Goal: Task Accomplishment & Management: Manage account settings

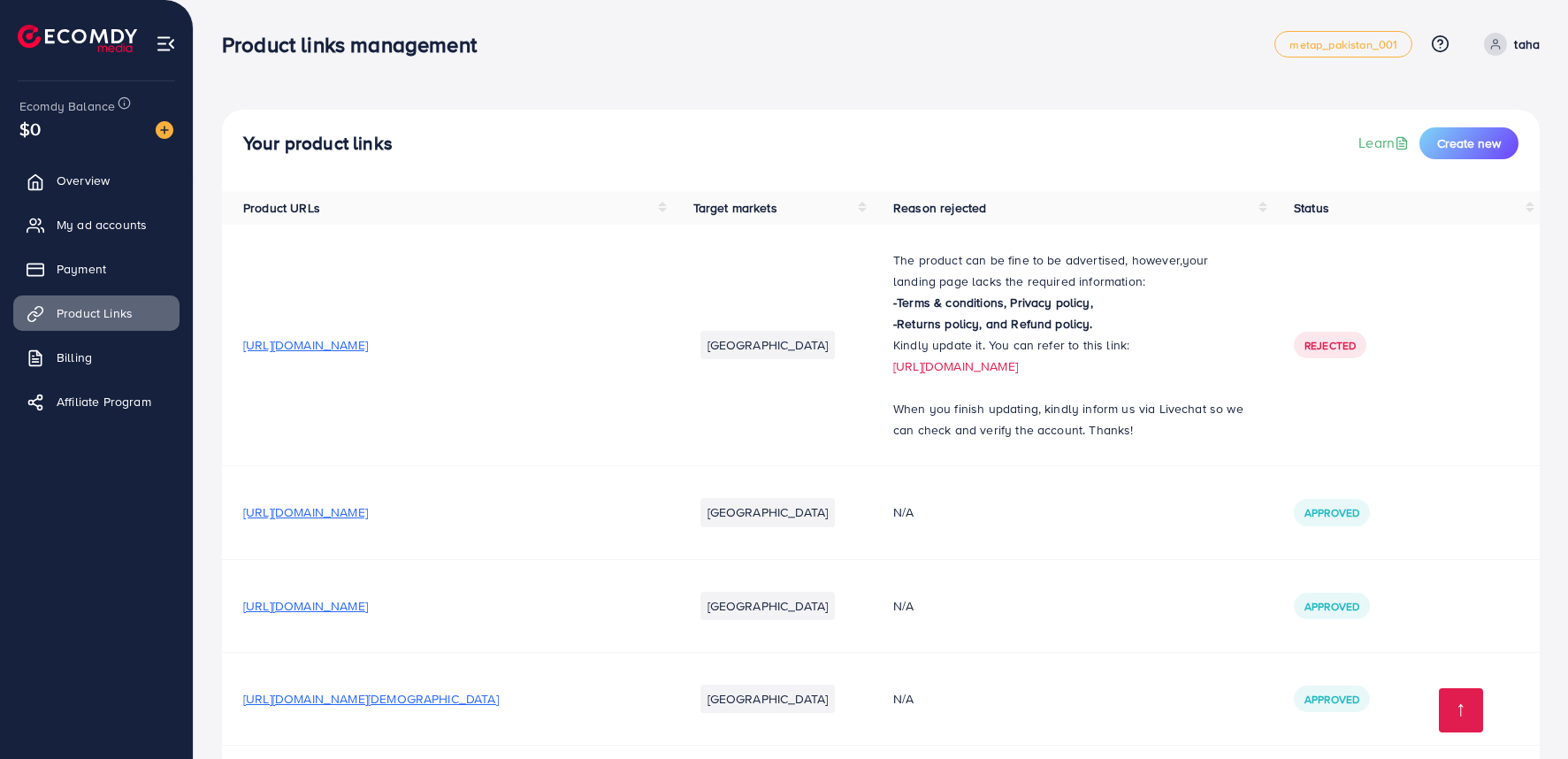
scroll to position [13436, 0]
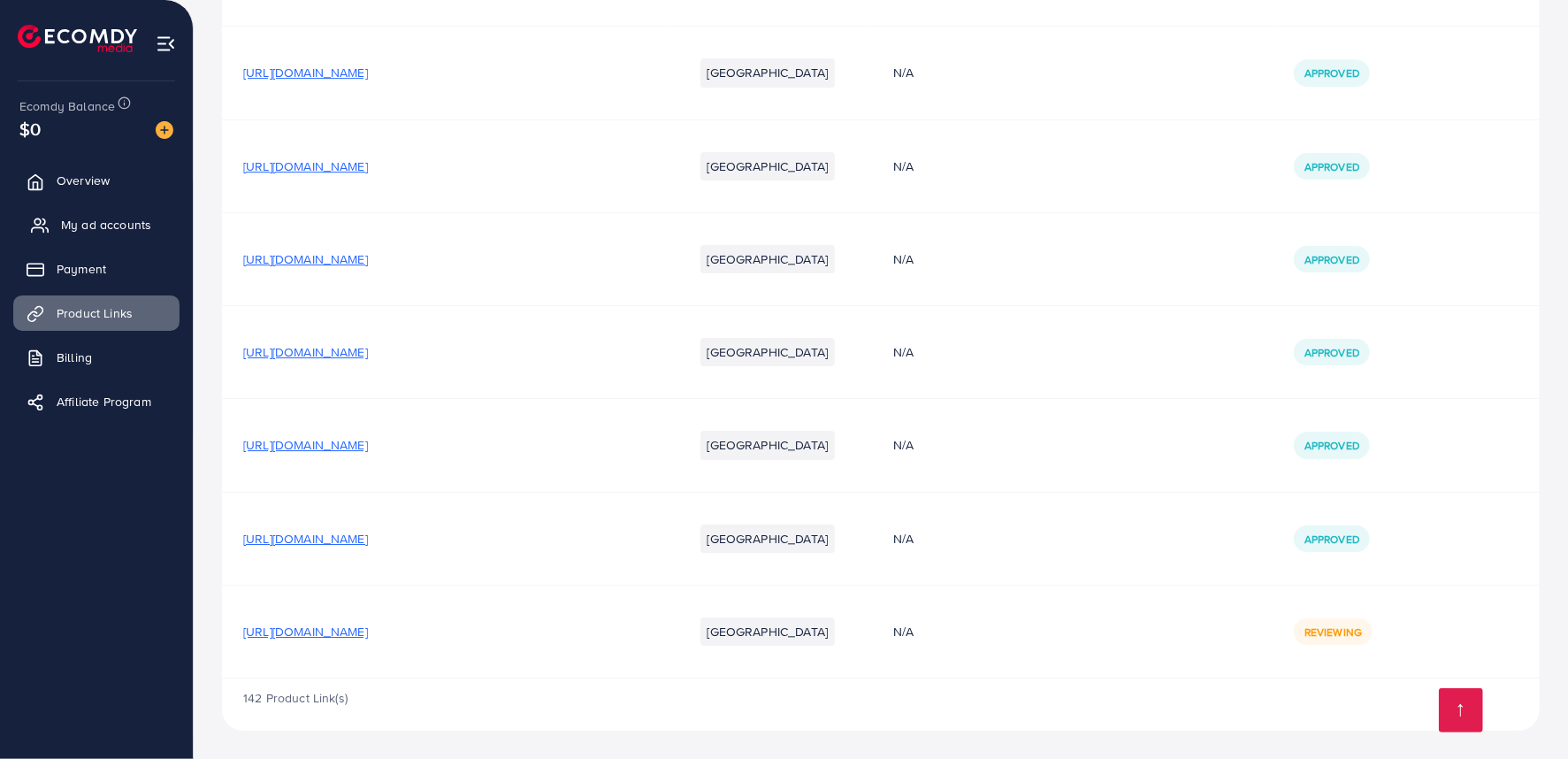
click at [87, 237] on link "My ad accounts" at bounding box center [96, 225] width 166 height 35
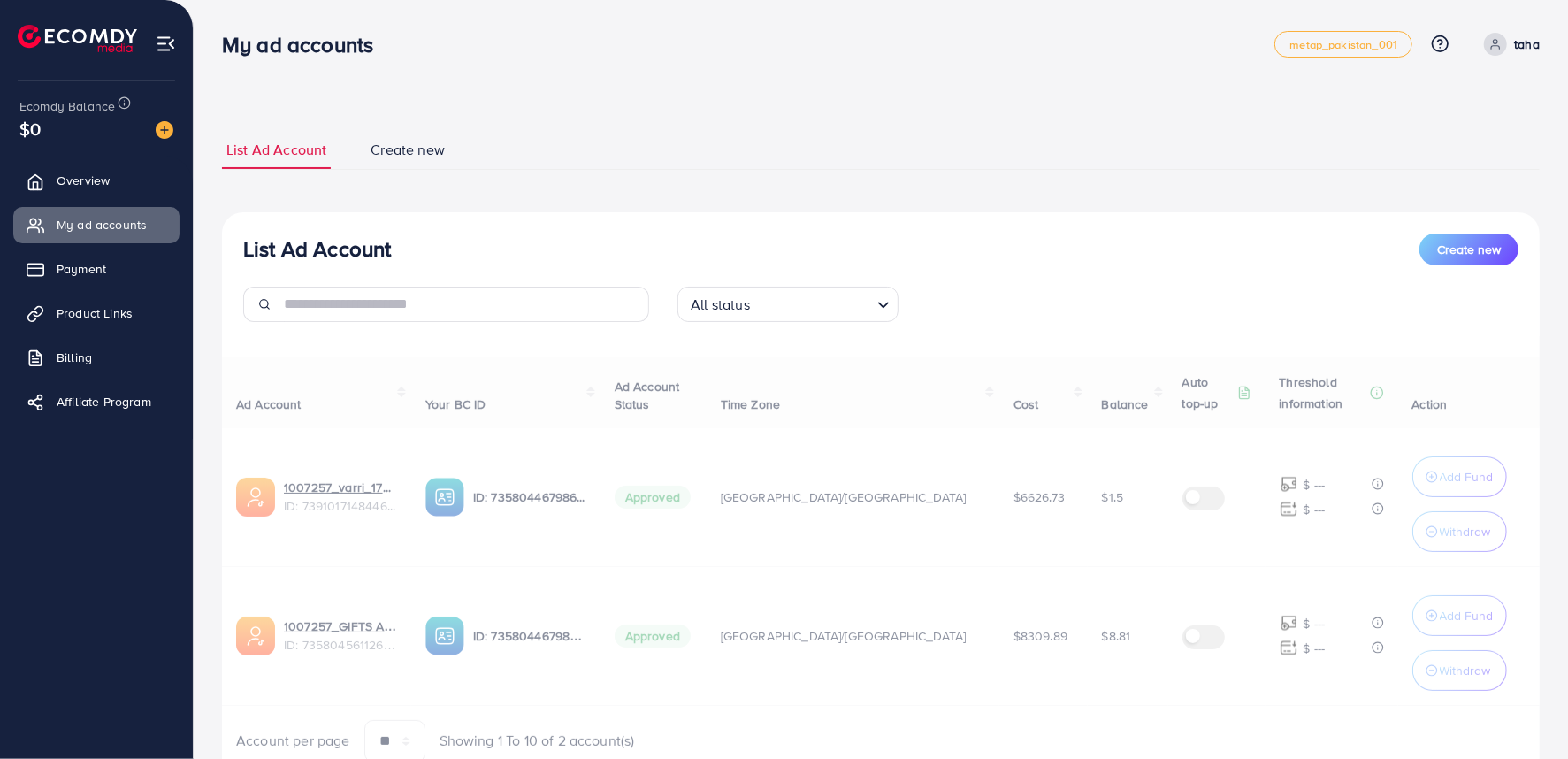
click at [171, 127] on img at bounding box center [164, 129] width 18 height 18
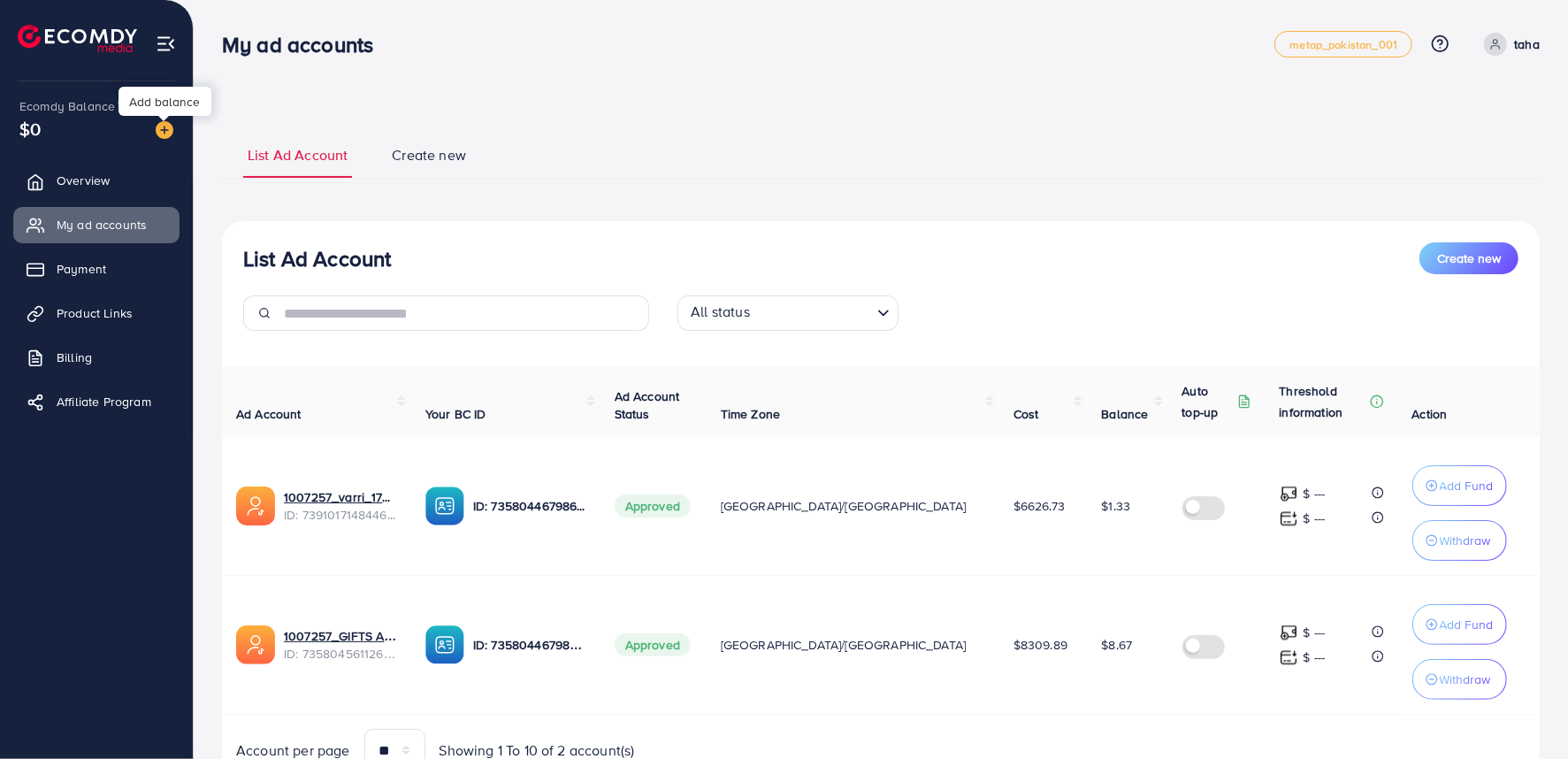
click at [171, 127] on img at bounding box center [164, 129] width 18 height 18
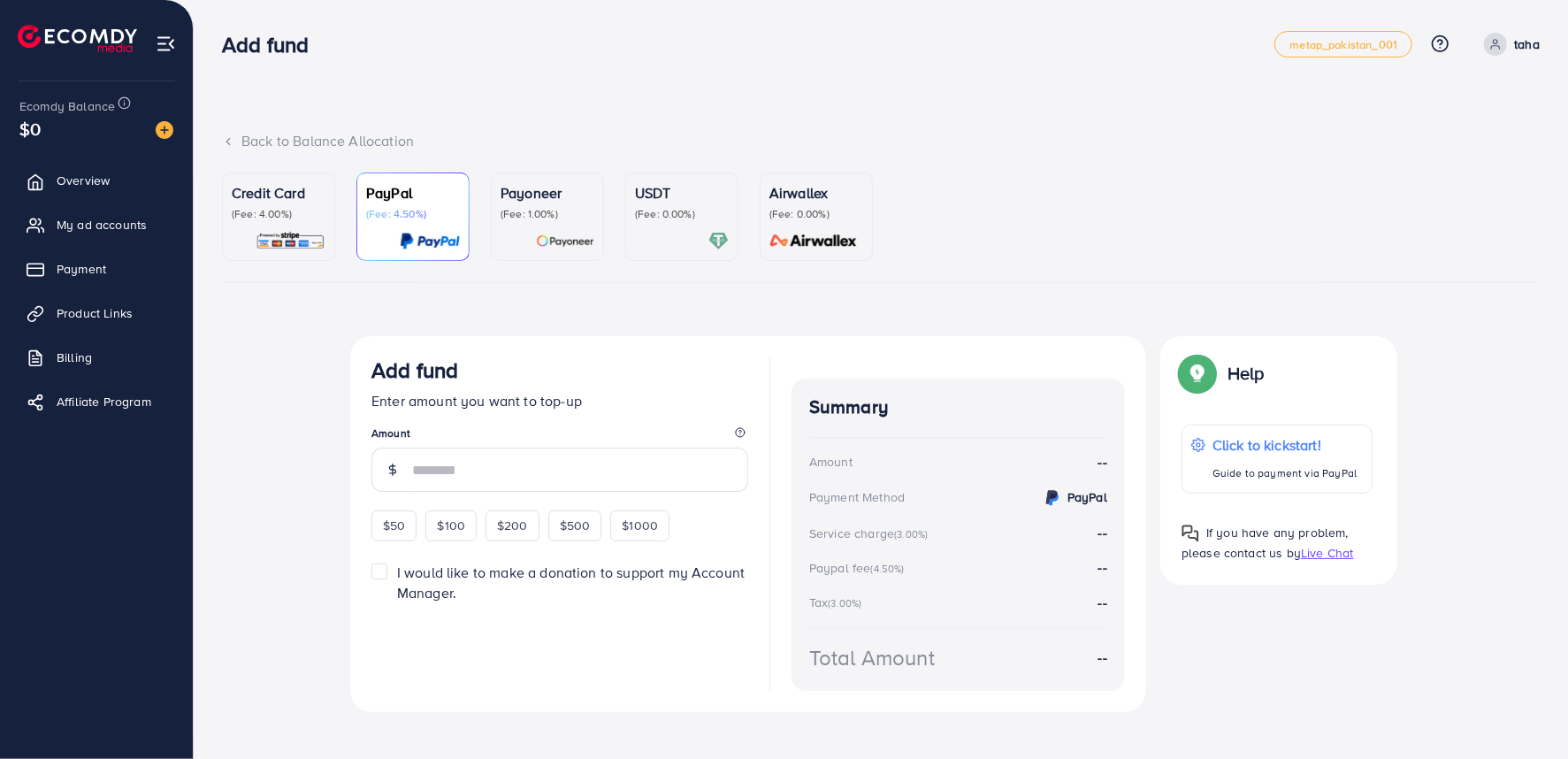
click at [509, 218] on p "(Fee: 1.00%)" at bounding box center [548, 214] width 94 height 14
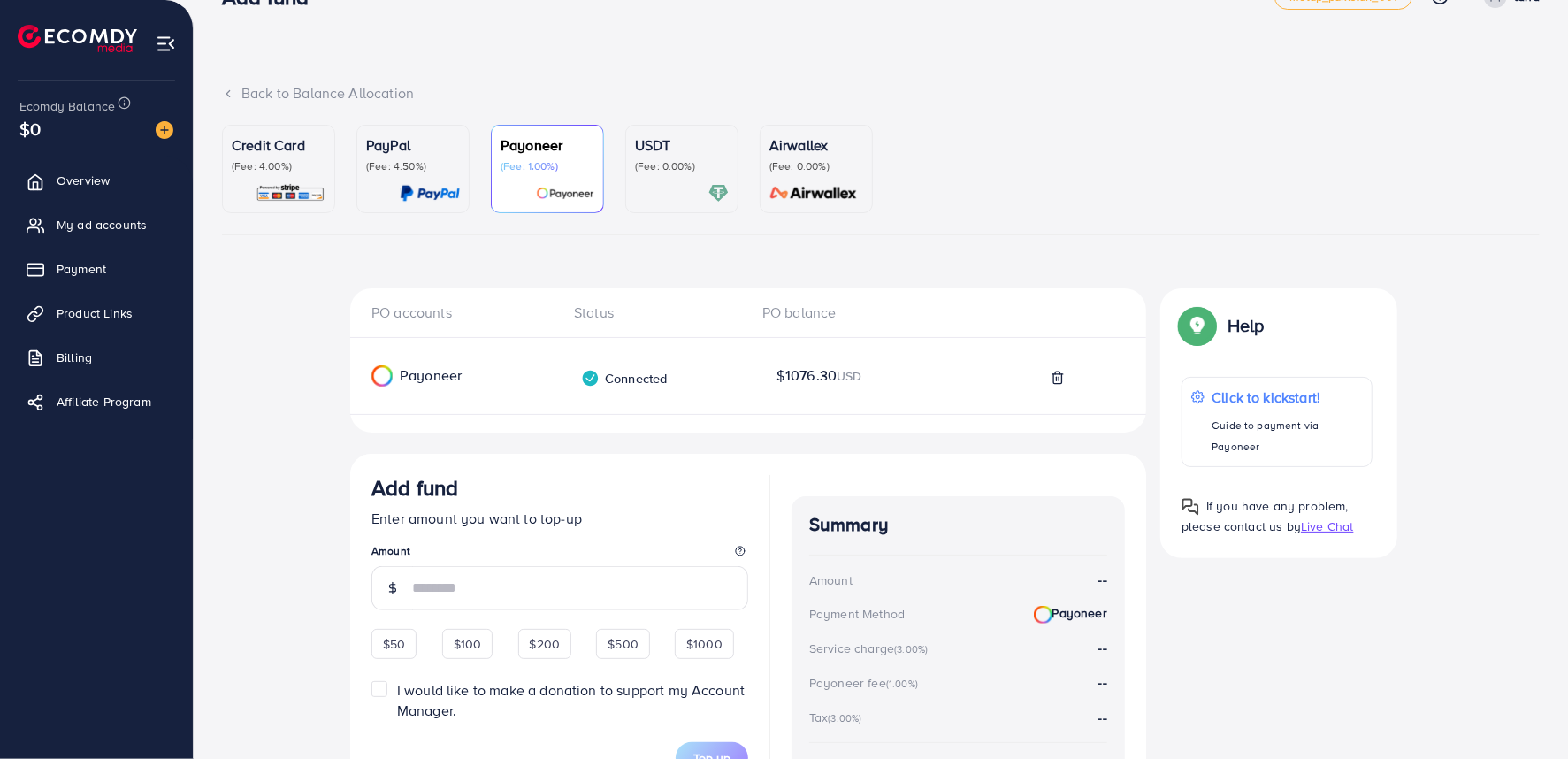
scroll to position [160, 0]
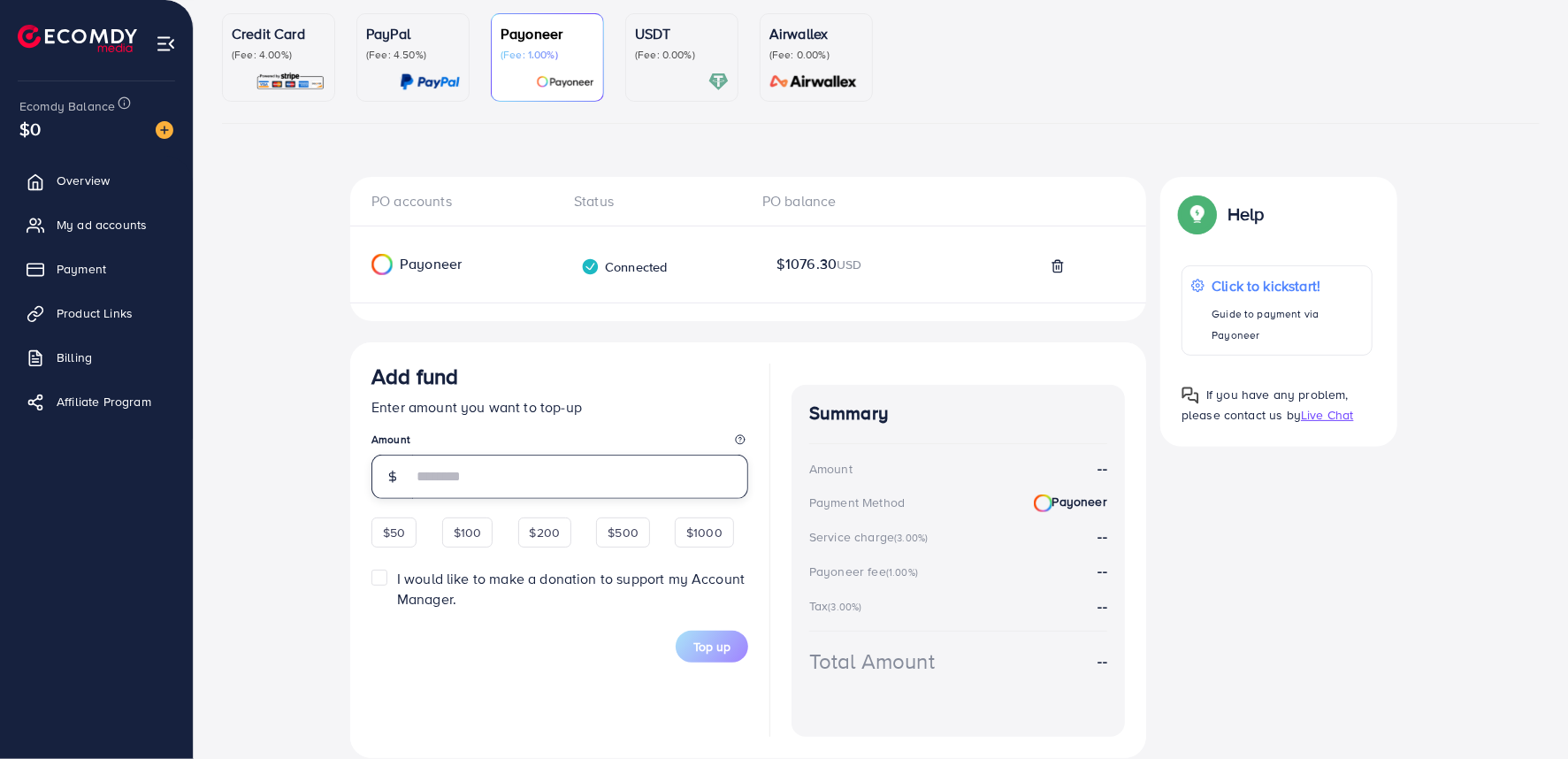
click at [539, 485] on input "number" at bounding box center [580, 477] width 336 height 44
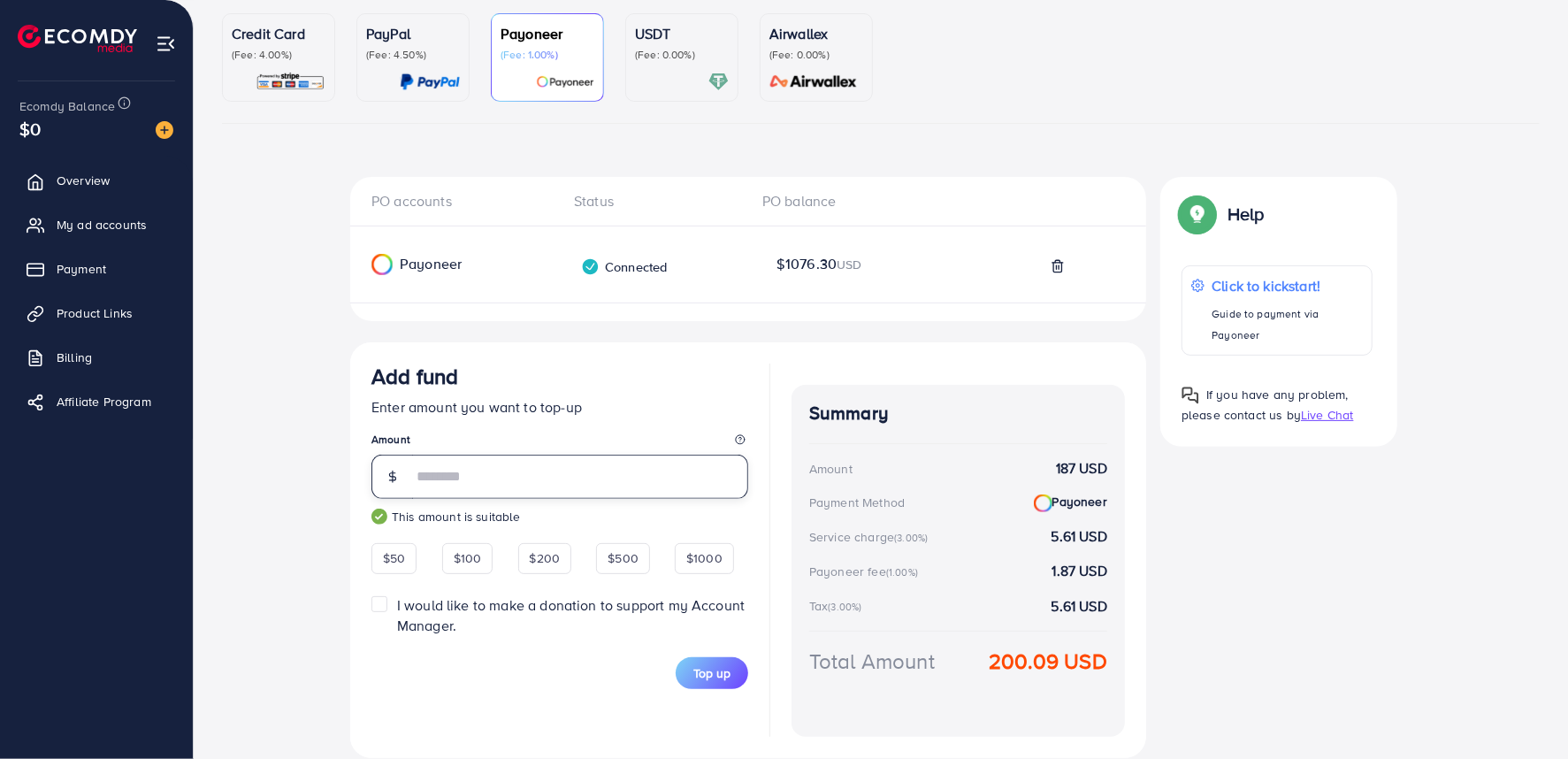
type input "***"
click at [661, 397] on p "Enter amount you want to top-up" at bounding box center [560, 407] width 377 height 21
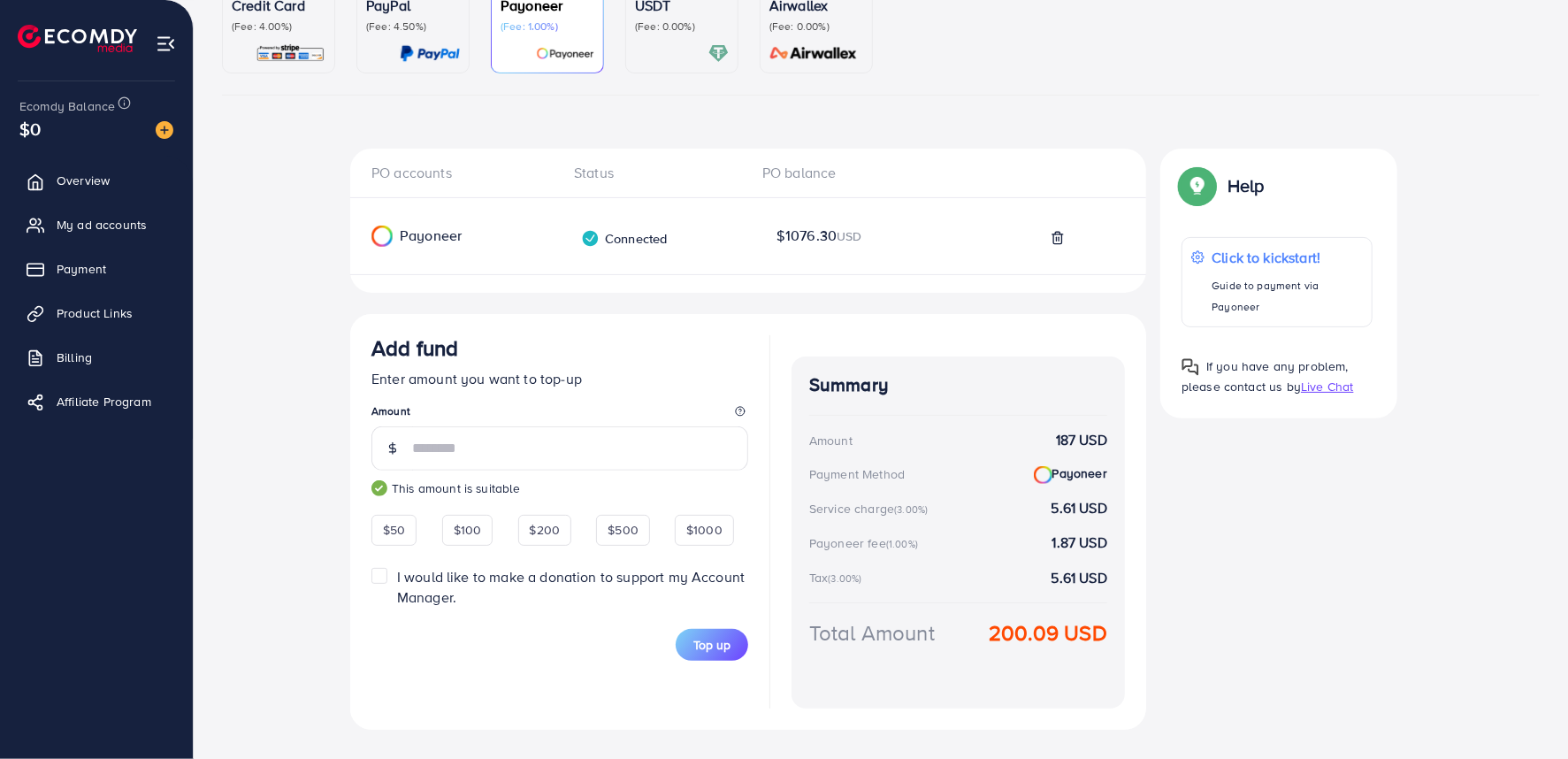
scroll to position [221, 0]
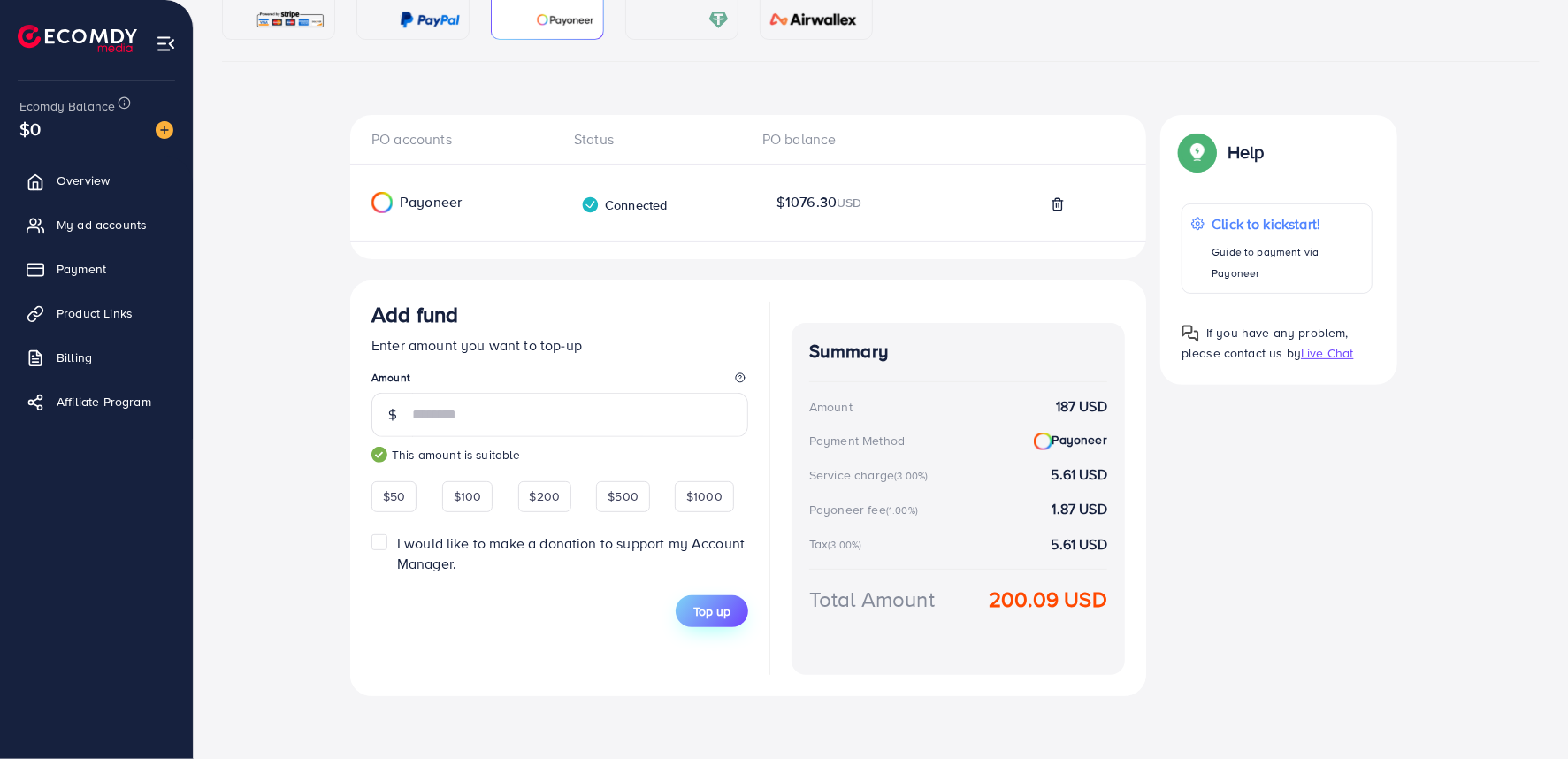
click at [724, 602] on button "Top up" at bounding box center [712, 611] width 73 height 32
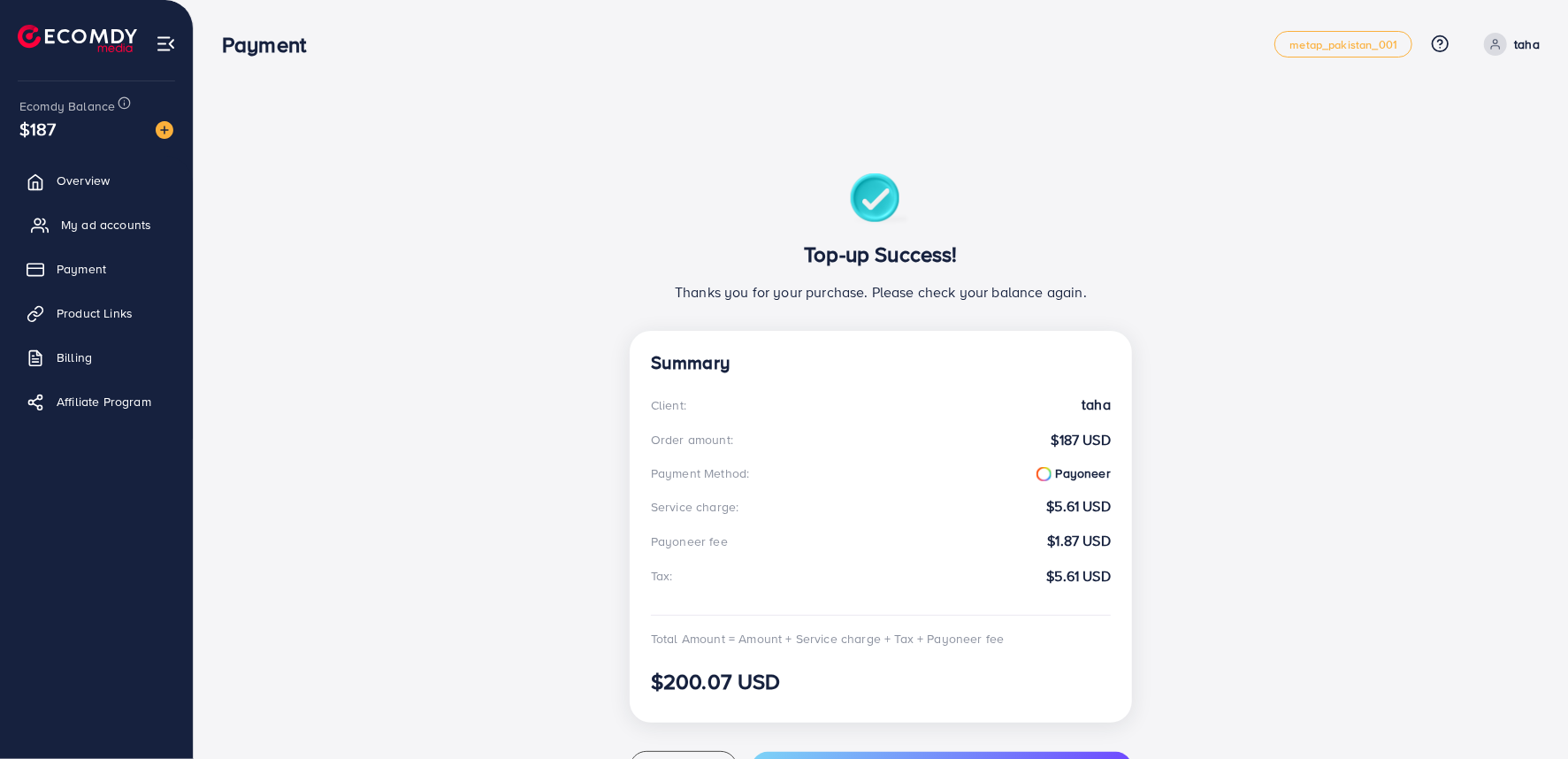
click at [100, 234] on link "My ad accounts" at bounding box center [96, 225] width 166 height 35
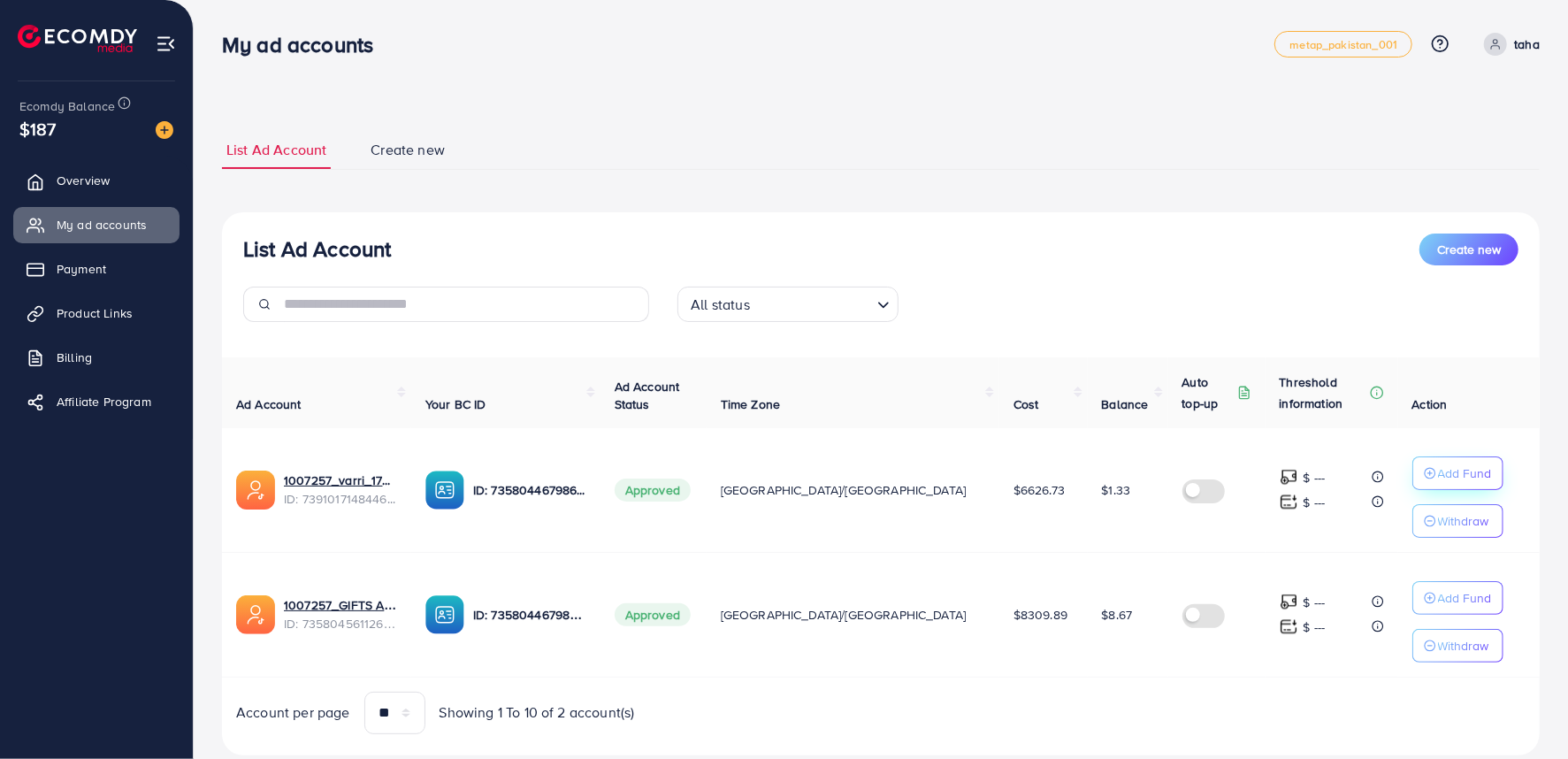
click at [1438, 469] on p "Add Fund" at bounding box center [1465, 473] width 54 height 21
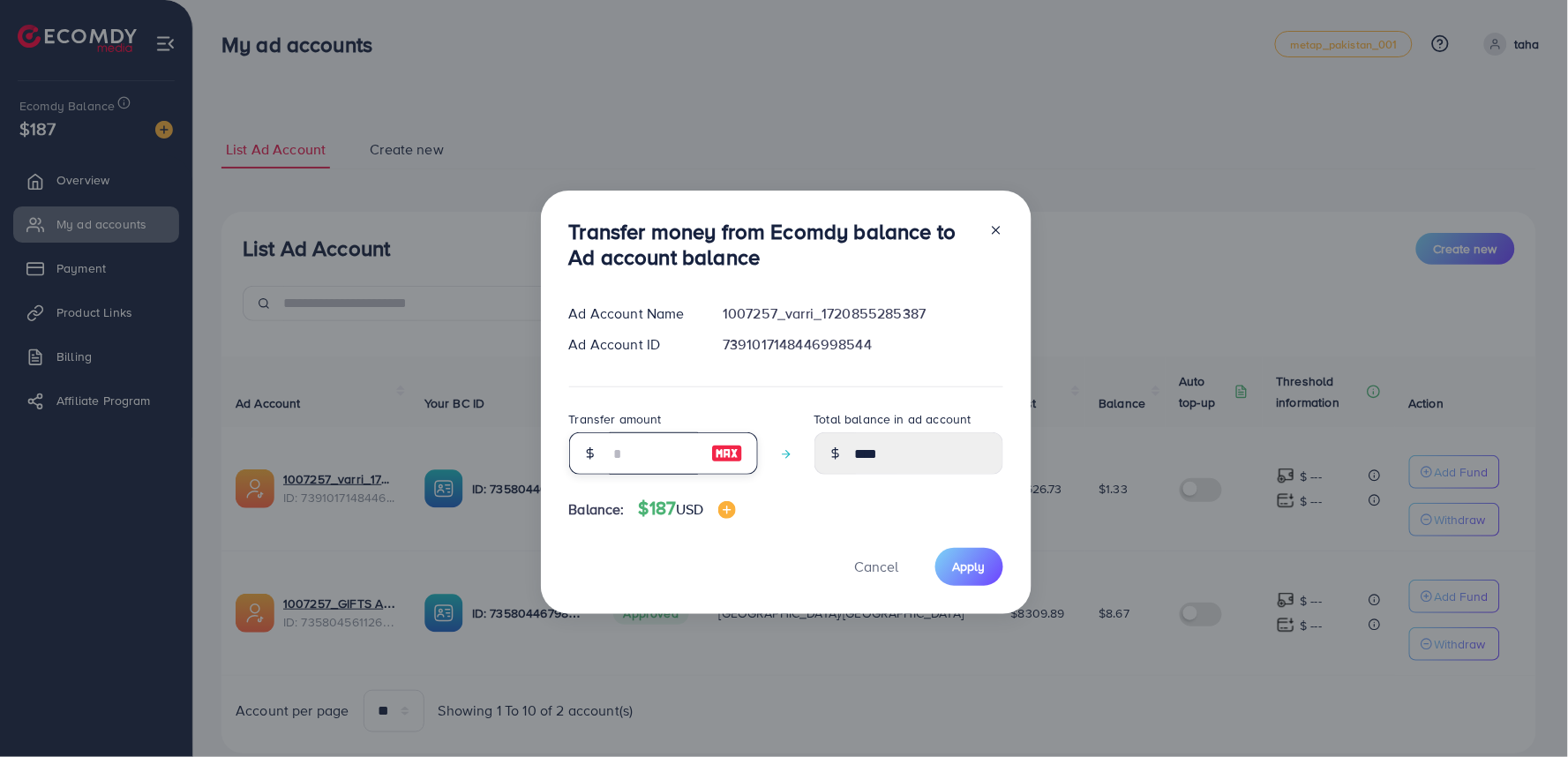
click at [645, 455] on input "number" at bounding box center [654, 453] width 88 height 42
click at [645, 464] on input "number" at bounding box center [654, 453] width 88 height 42
type input "**"
type input "*****"
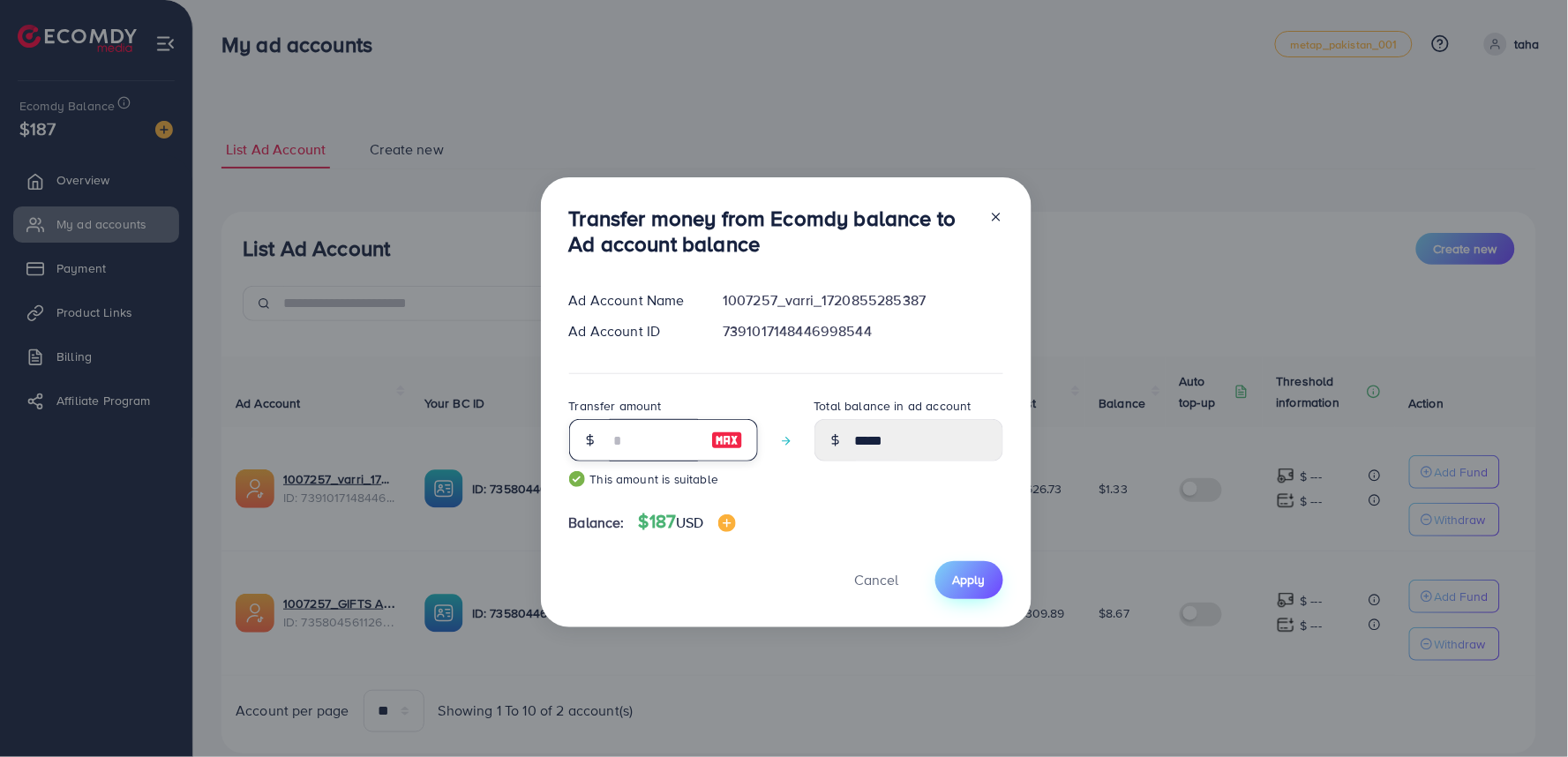
type input "**"
click at [975, 585] on span "Apply" at bounding box center [969, 579] width 33 height 17
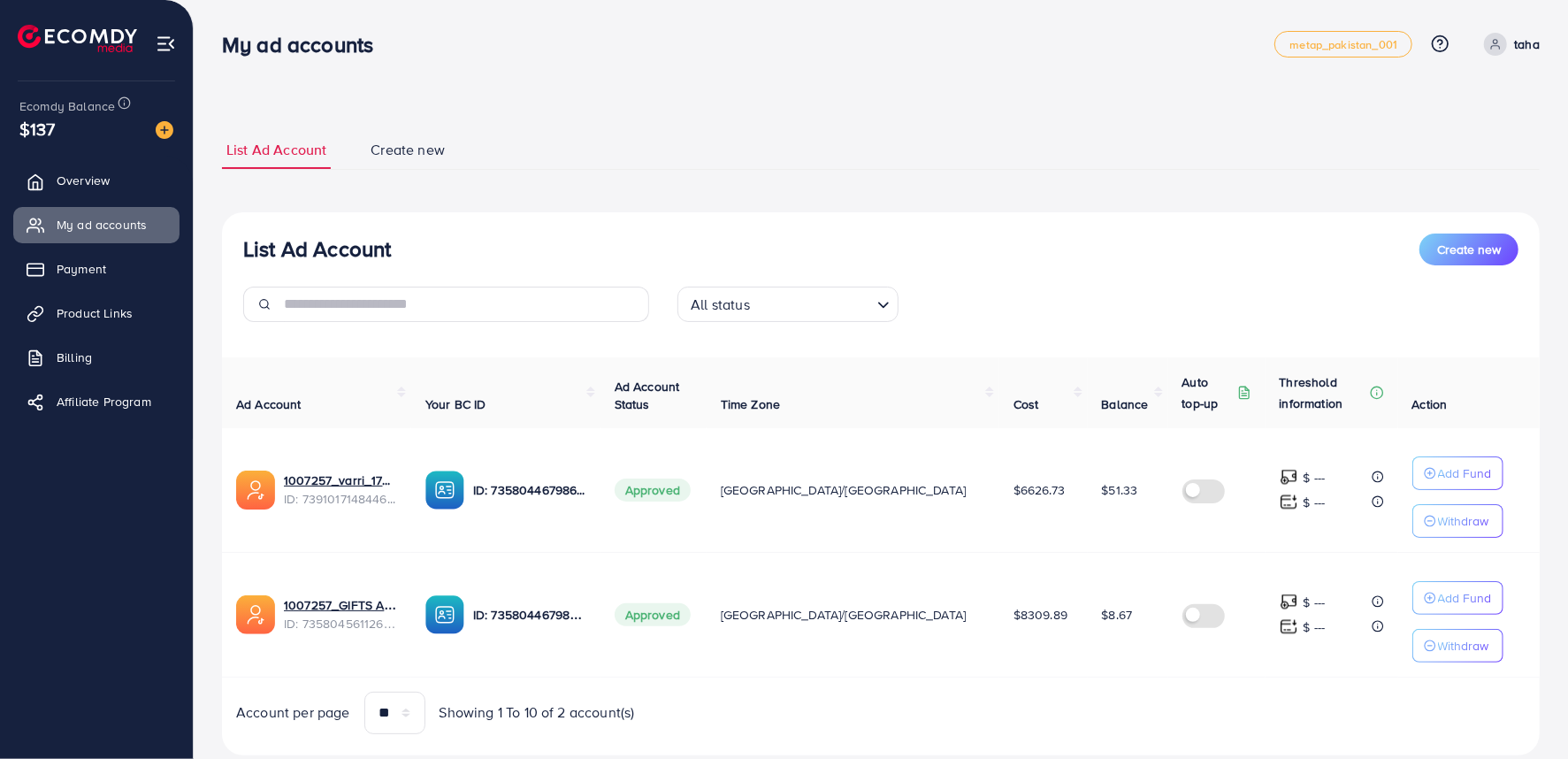
click at [1029, 754] on div "List Ad Account Create new All status Loading... Ad Account Your BC ID Ad Accou…" at bounding box center [881, 483] width 1318 height 543
click at [99, 181] on span "Overview" at bounding box center [88, 180] width 53 height 18
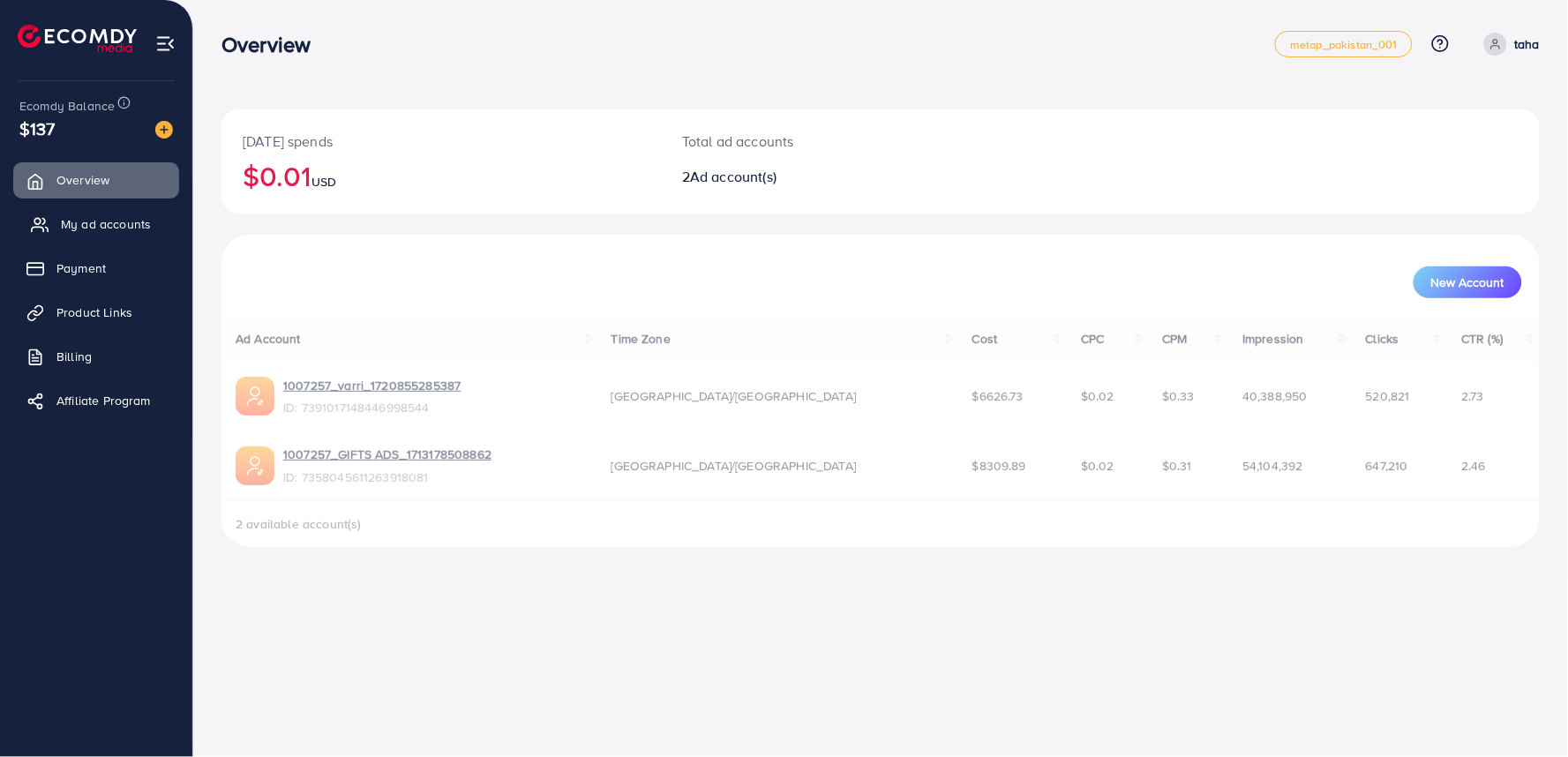
click at [99, 234] on link "My ad accounts" at bounding box center [96, 224] width 166 height 35
